Goal: Task Accomplishment & Management: Use online tool/utility

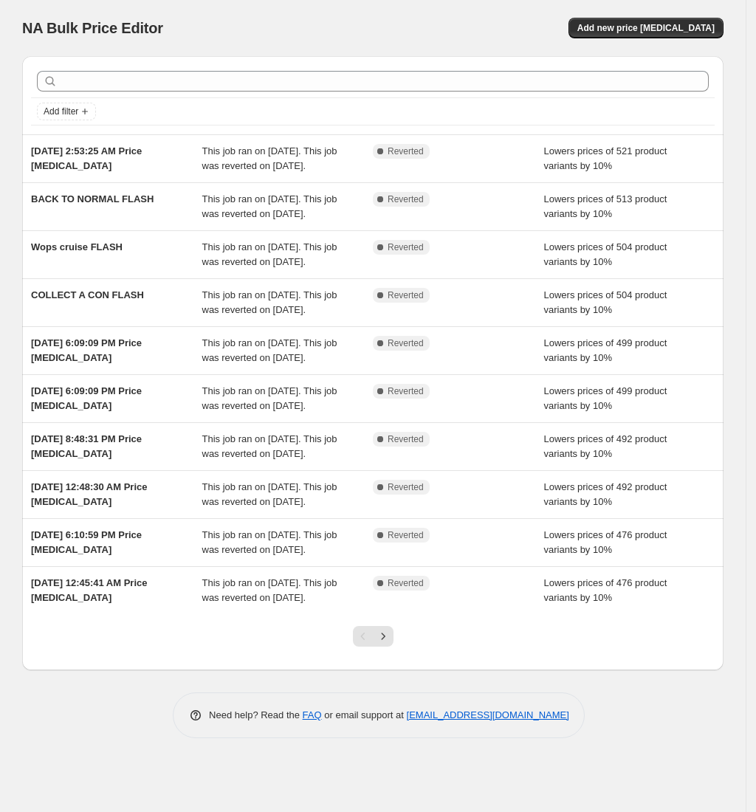
click at [676, 16] on div "NA Bulk Price Editor. This page is ready NA Bulk Price Editor Add new price [ME…" at bounding box center [372, 28] width 701 height 56
click at [678, 28] on span "Add new price [MEDICAL_DATA]" at bounding box center [645, 28] width 137 height 12
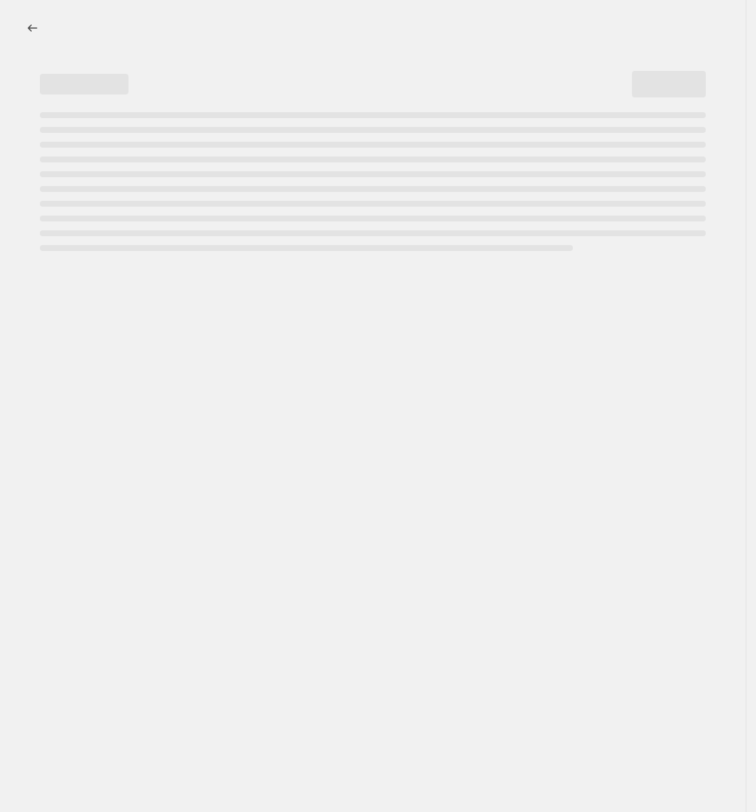
select select "percentage"
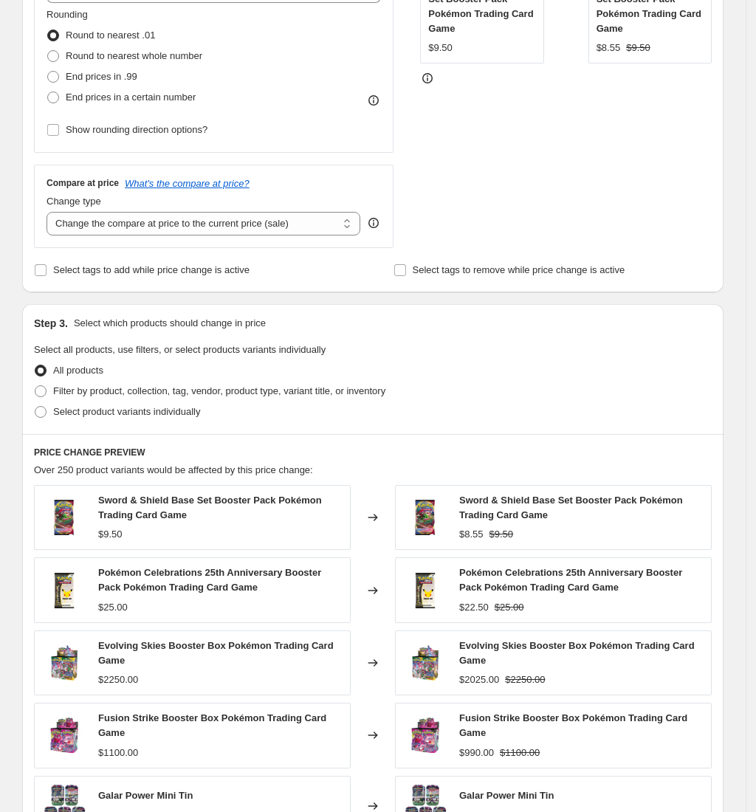
scroll to position [688, 0]
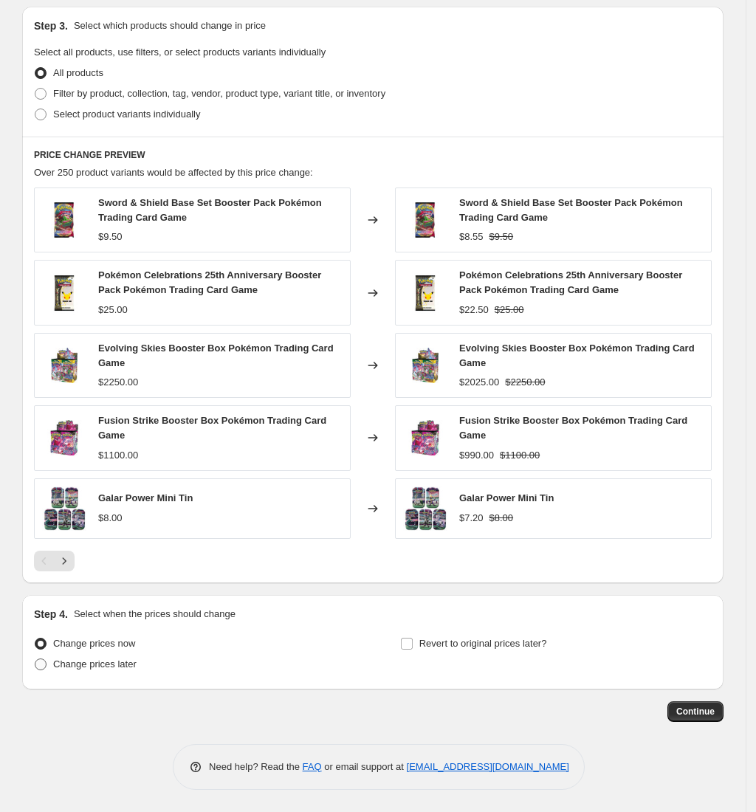
click at [121, 662] on span "Change prices later" at bounding box center [94, 664] width 83 height 11
click at [35, 659] on input "Change prices later" at bounding box center [35, 659] width 1 height 1
radio input "true"
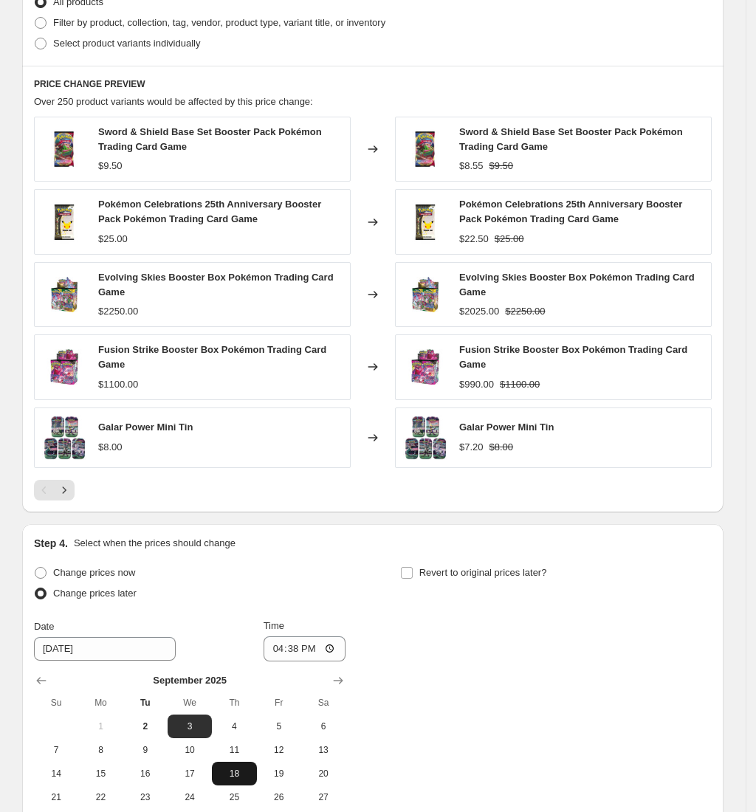
scroll to position [940, 0]
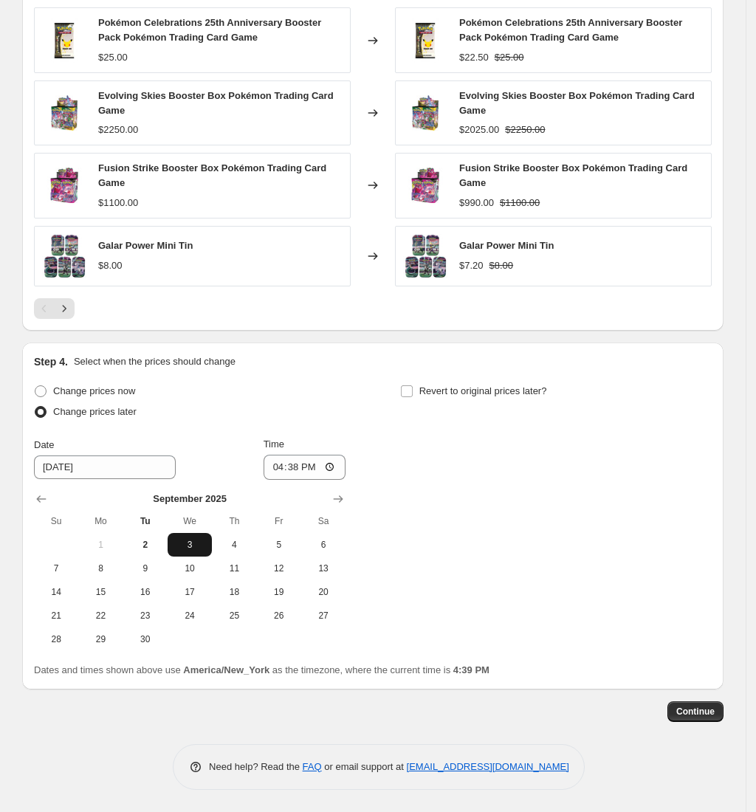
click at [205, 541] on span "3" at bounding box center [190, 545] width 32 height 12
click at [282, 465] on input "16:38" at bounding box center [305, 467] width 83 height 25
type input "00:00"
click at [421, 396] on label "Revert to original prices later?" at bounding box center [473, 391] width 147 height 21
click at [413, 396] on input "Revert to original prices later?" at bounding box center [407, 391] width 12 height 12
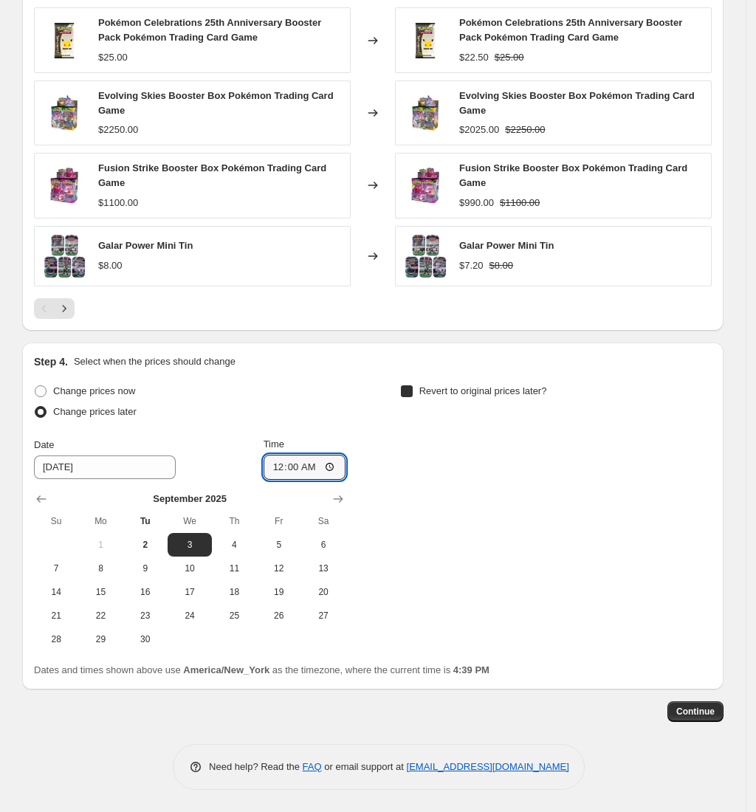
checkbox input "true"
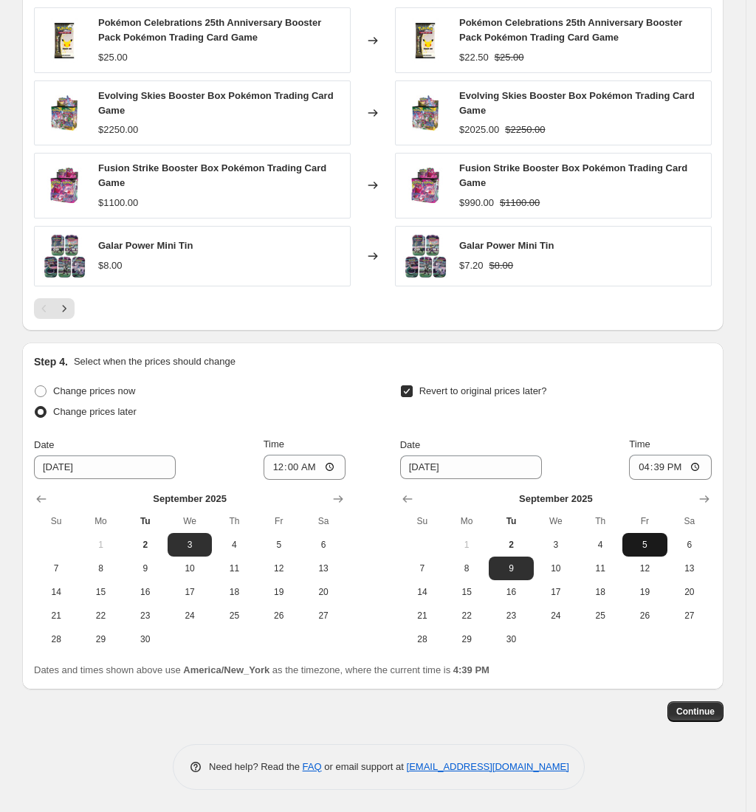
click at [648, 548] on span "5" at bounding box center [644, 545] width 32 height 12
type input "[DATE]"
click at [644, 464] on input "16:39" at bounding box center [670, 467] width 83 height 25
type input "00:00"
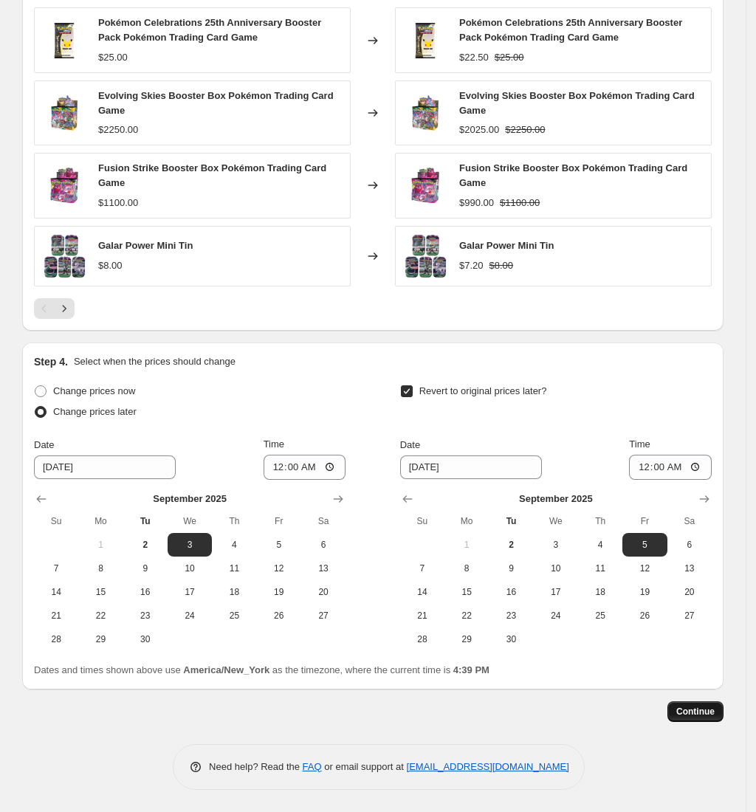
click at [710, 721] on button "Continue" at bounding box center [696, 711] width 56 height 21
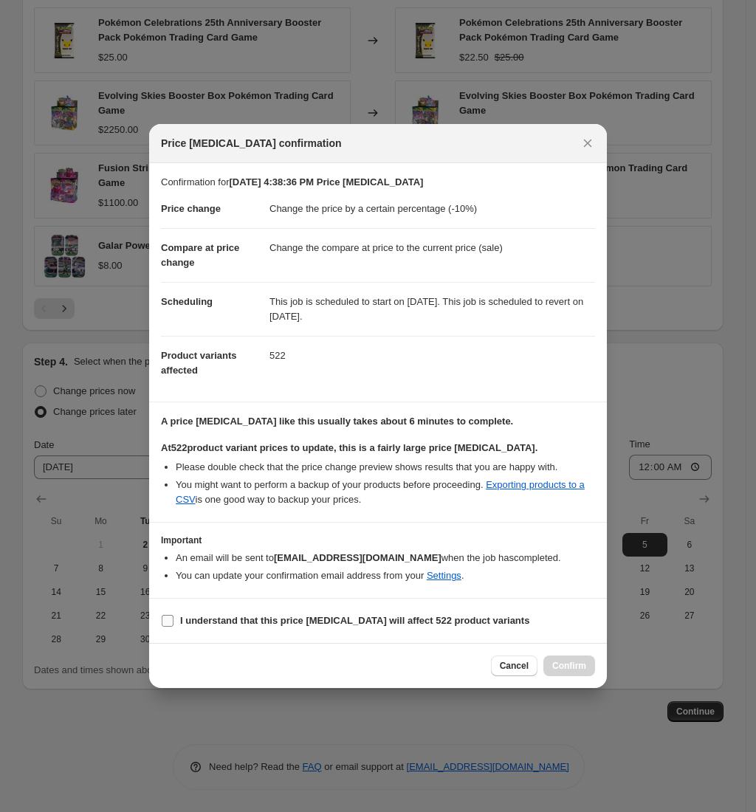
click at [210, 617] on b "I understand that this price [MEDICAL_DATA] will affect 522 product variants" at bounding box center [354, 620] width 349 height 11
click at [174, 617] on input "I understand that this price [MEDICAL_DATA] will affect 522 product variants" at bounding box center [168, 621] width 12 height 12
checkbox input "true"
click at [561, 666] on span "Confirm" at bounding box center [569, 666] width 34 height 12
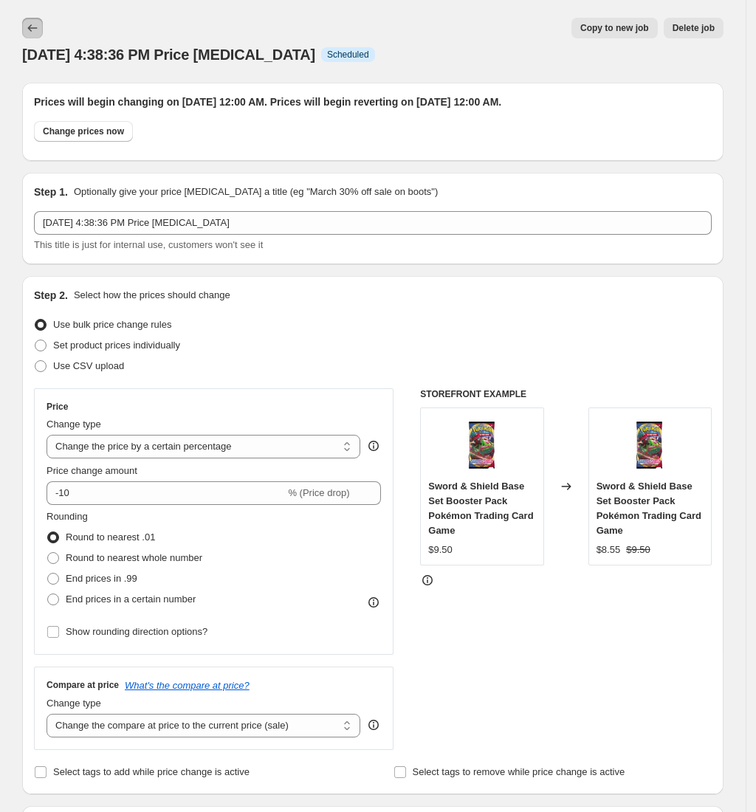
click at [36, 22] on icon "Price change jobs" at bounding box center [32, 28] width 15 height 15
